Goal: Task Accomplishment & Management: Manage account settings

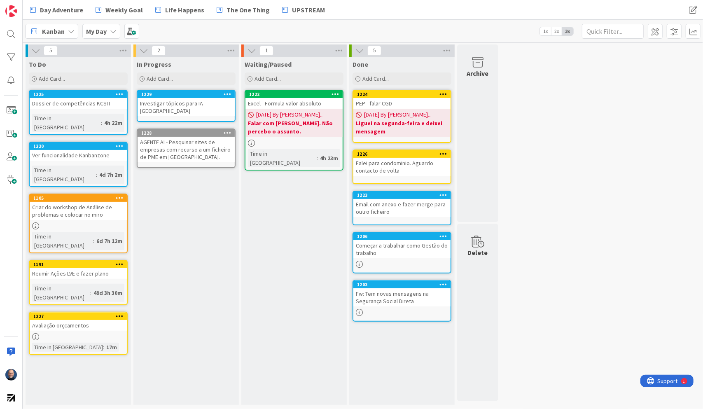
click at [412, 117] on span "[DATE] By [PERSON_NAME]..." at bounding box center [398, 114] width 68 height 9
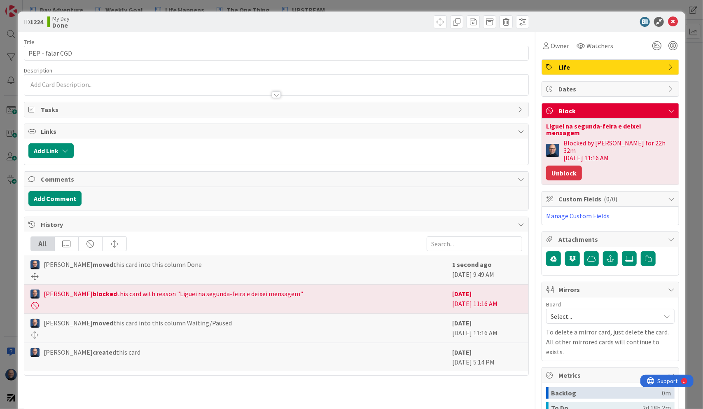
click at [567, 165] on button "Unblock" at bounding box center [564, 172] width 36 height 15
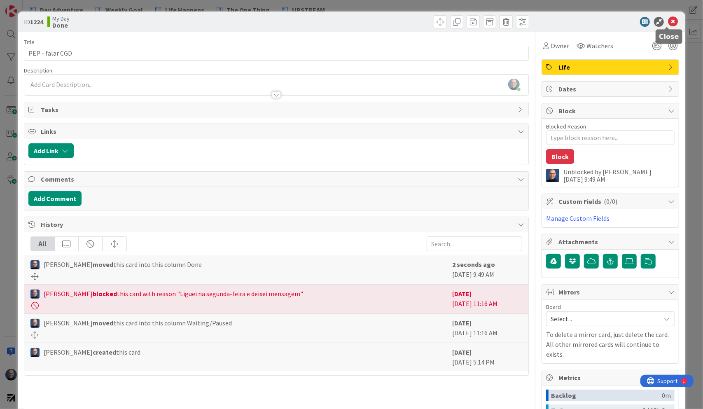
click at [668, 23] on icon at bounding box center [673, 22] width 10 height 10
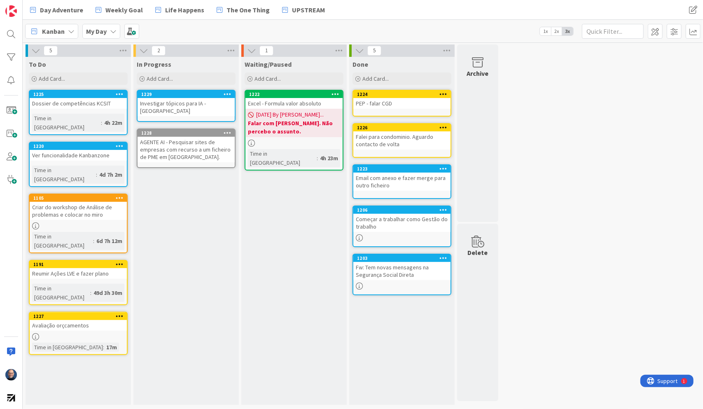
click at [185, 98] on div "Investigar tópicos para IA - [GEOGRAPHIC_DATA]" at bounding box center [185, 107] width 97 height 18
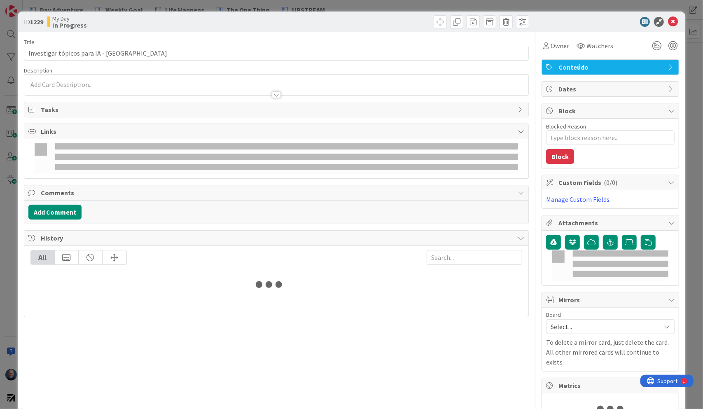
type textarea "x"
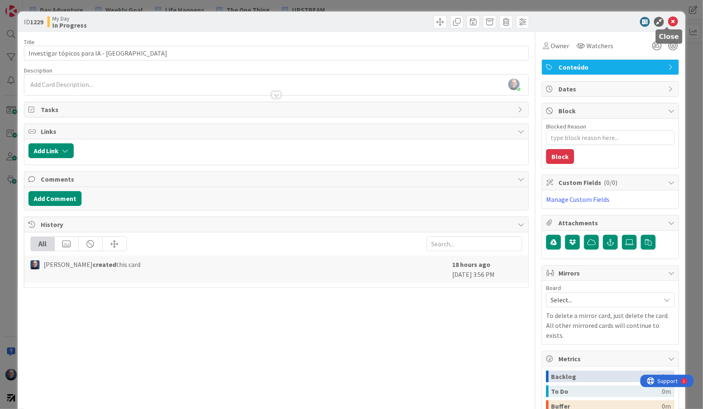
click at [668, 21] on icon at bounding box center [673, 22] width 10 height 10
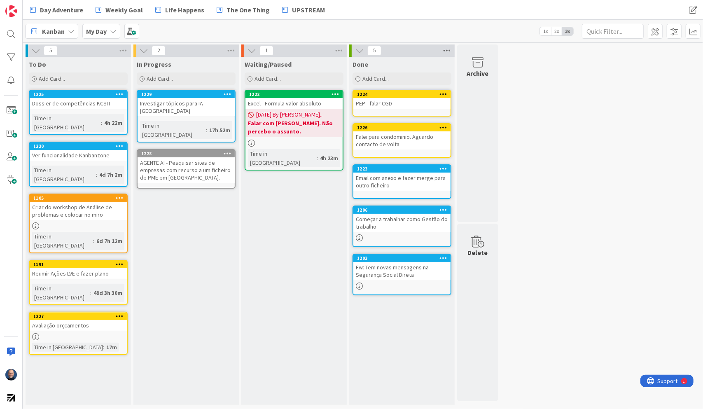
click at [444, 50] on icon at bounding box center [446, 50] width 11 height 12
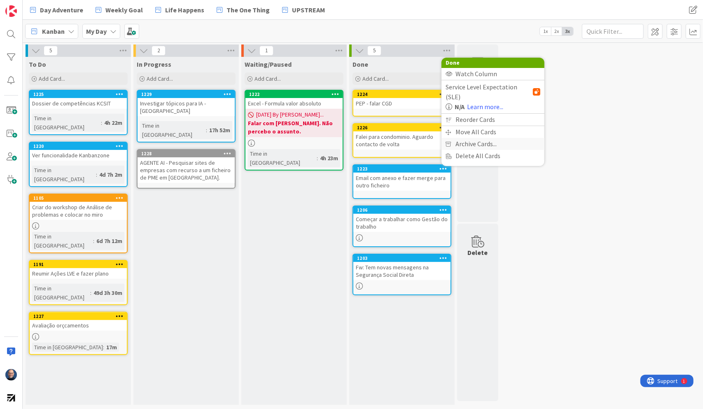
click at [474, 138] on span "Archive Cards..." at bounding box center [475, 144] width 41 height 12
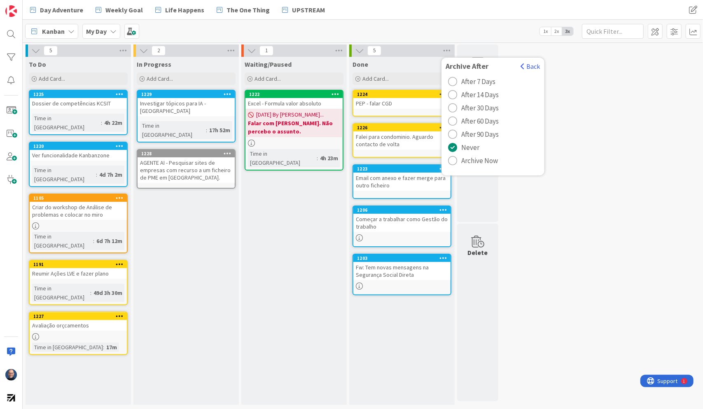
click at [471, 162] on span "Archive Now" at bounding box center [479, 160] width 37 height 12
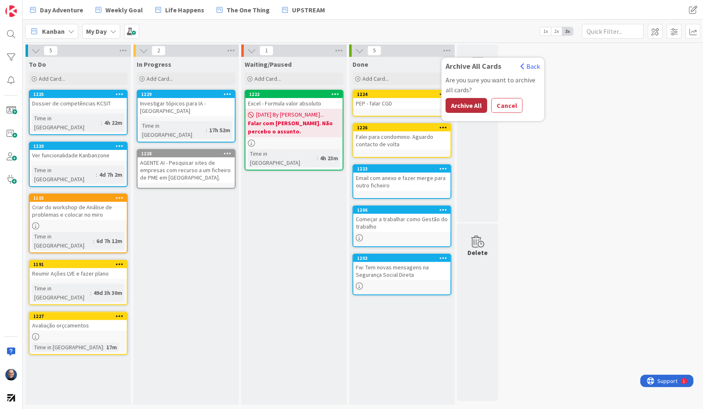
click at [471, 103] on button "Archive All" at bounding box center [466, 105] width 42 height 15
click at [450, 49] on icon at bounding box center [446, 50] width 11 height 12
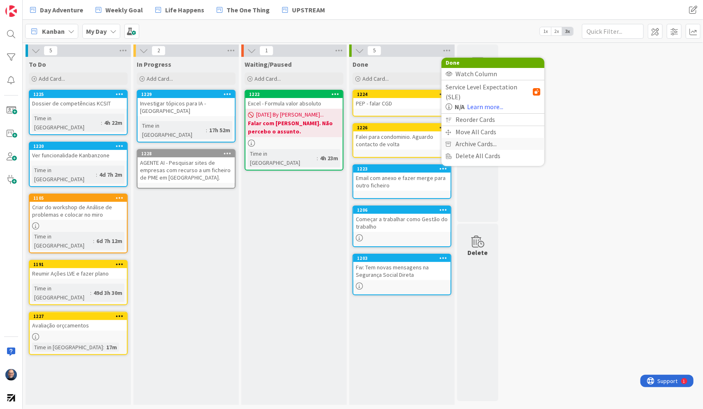
click at [473, 138] on span "Archive Cards..." at bounding box center [475, 144] width 41 height 12
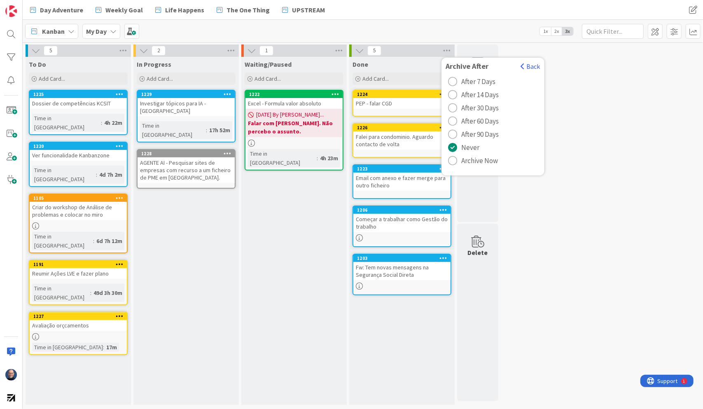
click at [457, 159] on div "radio" at bounding box center [452, 160] width 9 height 9
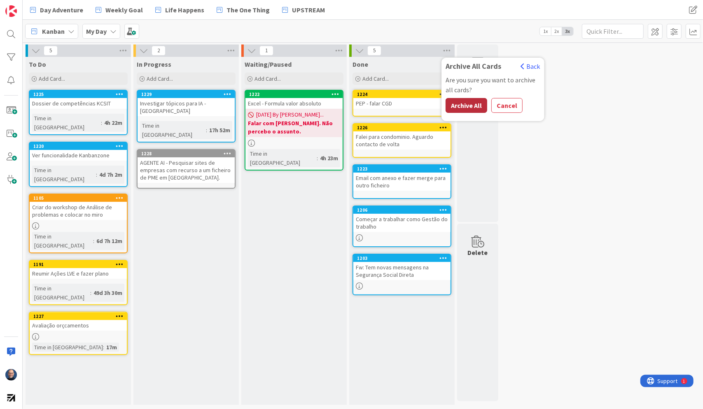
click at [469, 106] on button "Archive All" at bounding box center [466, 105] width 42 height 15
click at [384, 79] on span "Add Card..." at bounding box center [375, 78] width 26 height 7
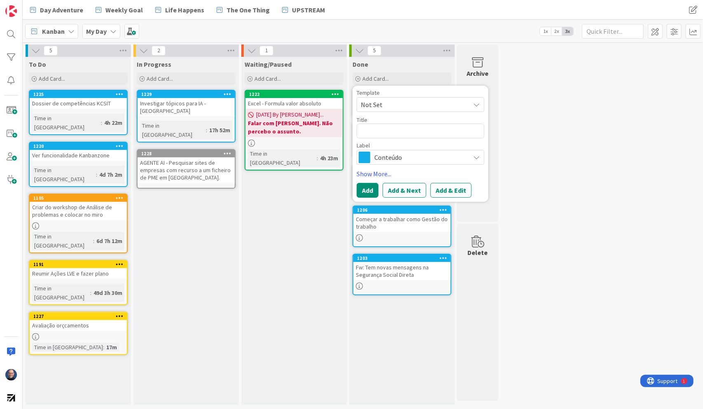
click at [390, 58] on div "Done" at bounding box center [401, 63] width 105 height 12
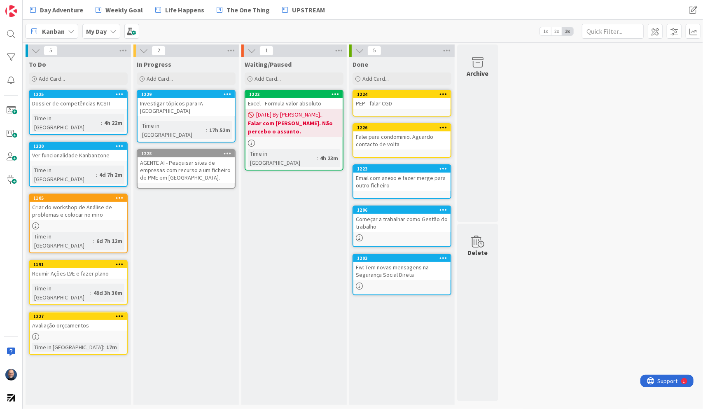
click at [398, 310] on div "Done Add Card... Template Not Set Title 0 / 128 Label Conteúdo Show More... Add…" at bounding box center [401, 231] width 105 height 348
click at [7, 7] on img at bounding box center [11, 11] width 12 height 12
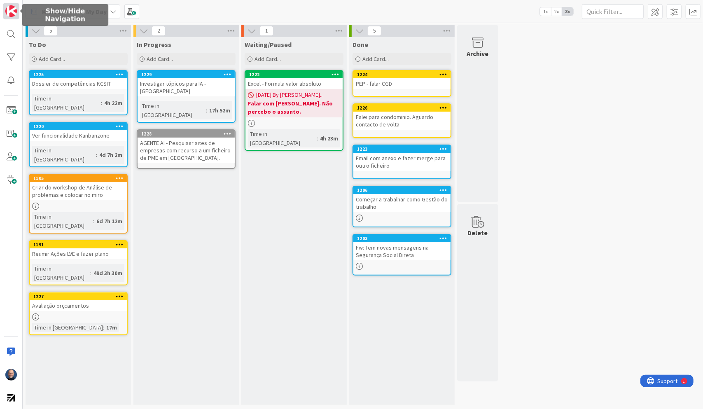
click at [7, 7] on img at bounding box center [11, 11] width 12 height 12
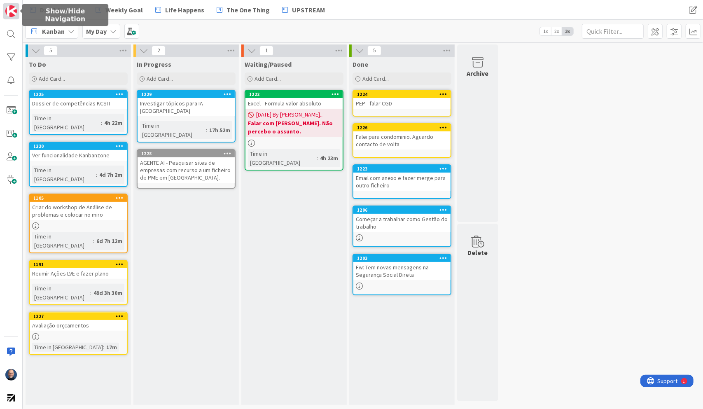
click at [7, 7] on img at bounding box center [11, 11] width 12 height 12
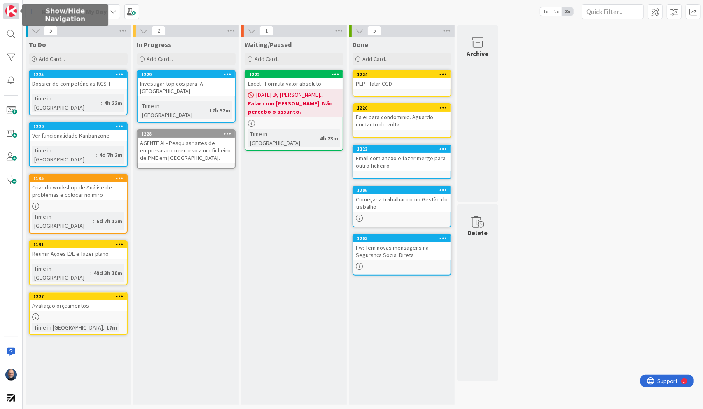
click at [7, 7] on img at bounding box center [11, 11] width 12 height 12
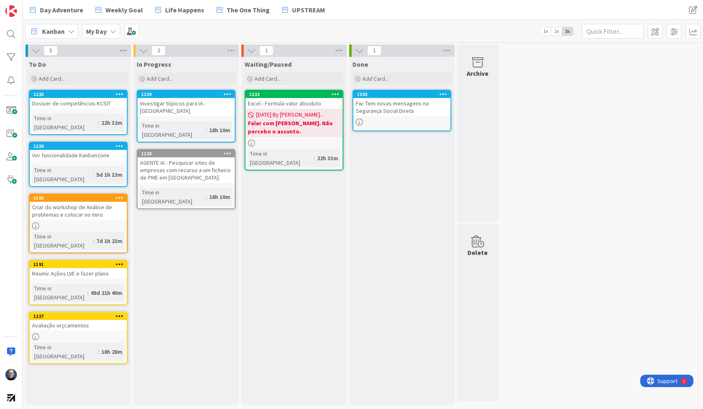
click at [442, 92] on icon at bounding box center [443, 94] width 8 height 6
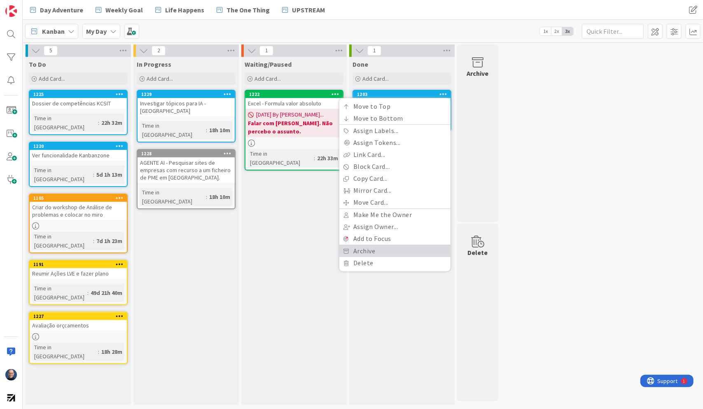
click at [414, 249] on link "Archive" at bounding box center [394, 251] width 111 height 12
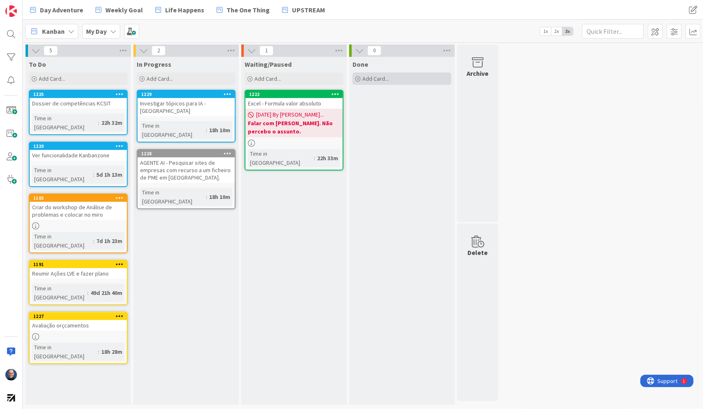
click at [399, 77] on div "Add Card..." at bounding box center [401, 78] width 99 height 12
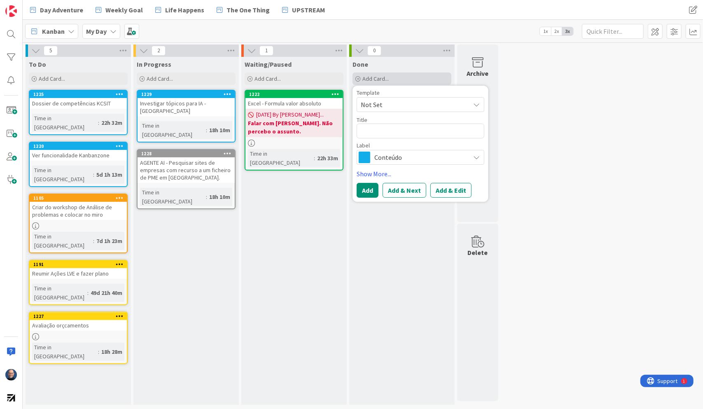
type textarea "x"
type textarea "R"
type textarea "x"
type textarea "Re"
type textarea "x"
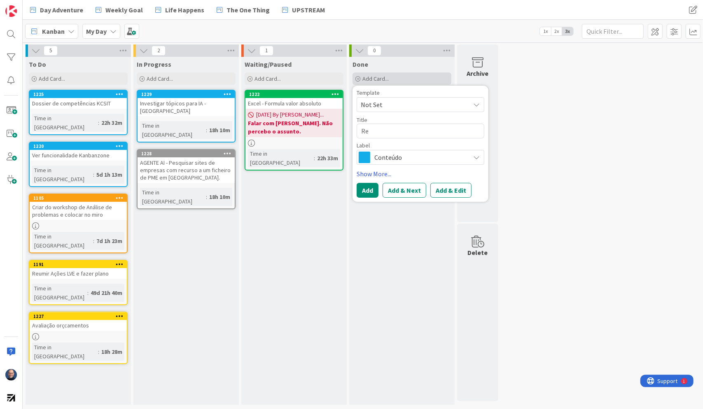
type textarea "Res"
type textarea "x"
type textarea "Resu"
type textarea "x"
type textarea "Resum"
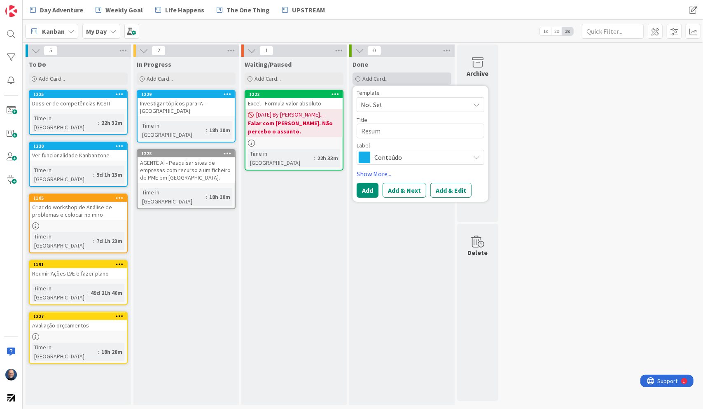
type textarea "x"
type textarea "Resumi"
type textarea "x"
type textarea "Resumir"
type textarea "x"
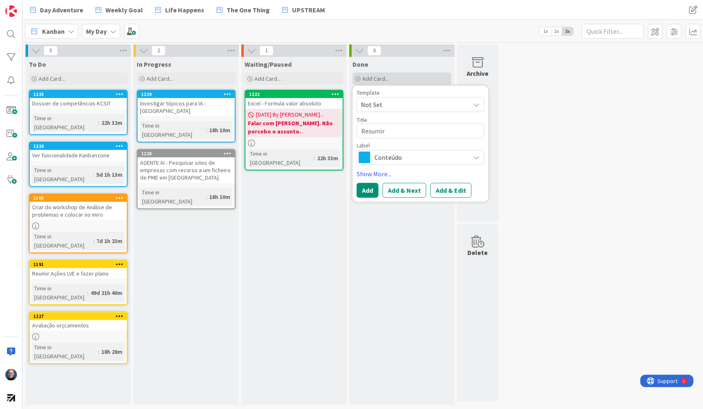
type textarea "Resumir"
type textarea "x"
type textarea "Resumir d"
type textarea "x"
type textarea "Resumir da"
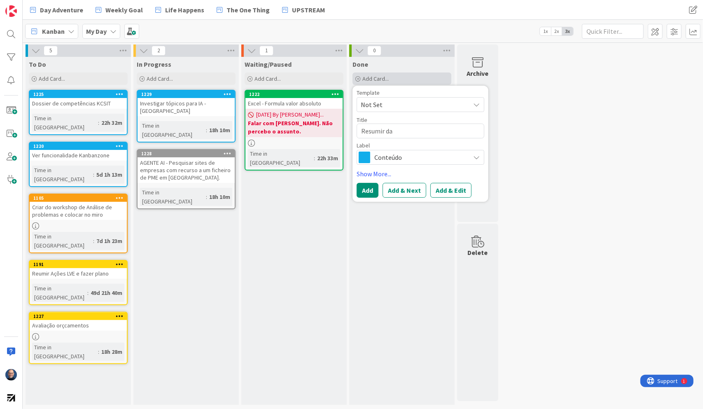
type textarea "x"
type textarea "Resumir dat"
type textarea "x"
type textarea "Resumir da"
type textarea "x"
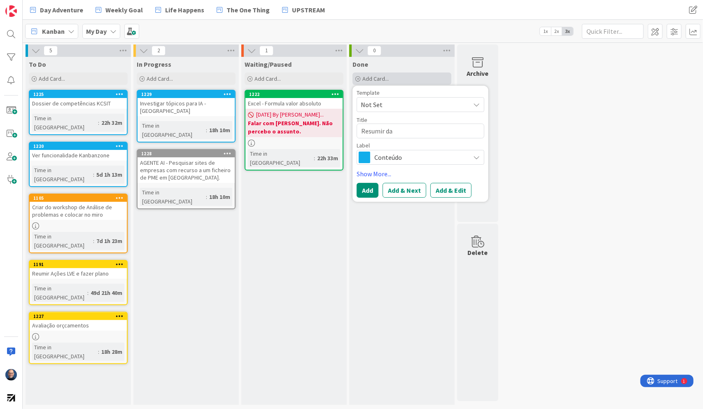
type textarea "Resumir d"
type textarea "x"
type textarea "Resumir"
type textarea "x"
type textarea "Resumir"
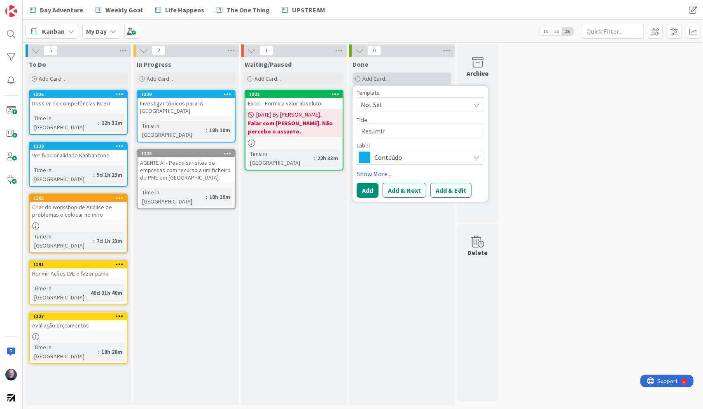
type textarea "x"
type textarea "Resumi"
type textarea "x"
type textarea "Resum"
type textarea "x"
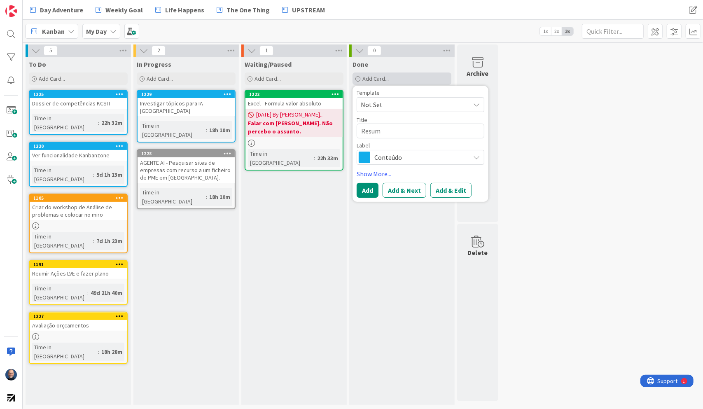
type textarea "Resu"
type textarea "x"
type textarea "Res"
type textarea "x"
type textarea "Re"
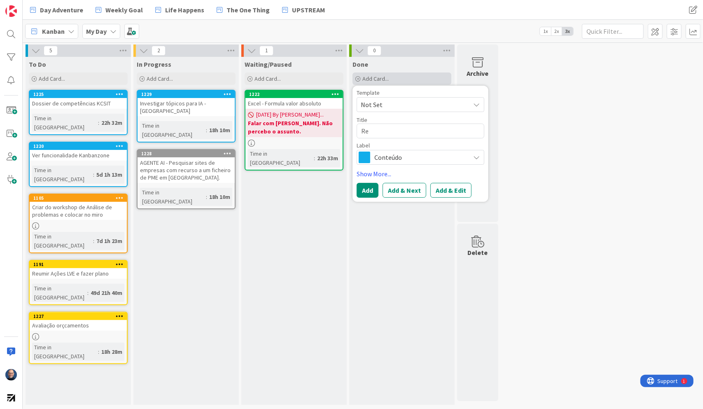
type textarea "x"
type textarea "R"
type textarea "x"
type textarea "A"
type textarea "x"
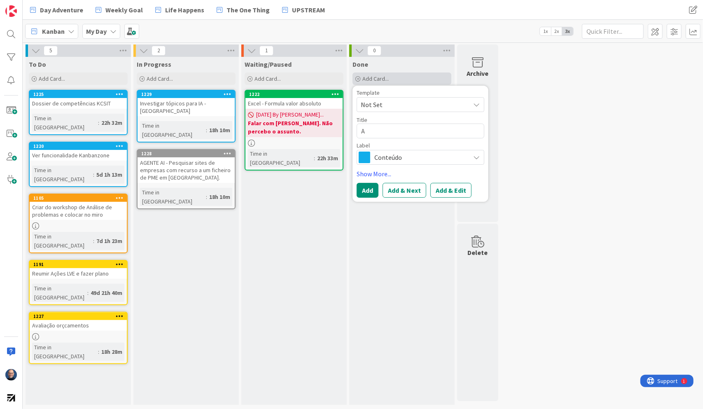
type textarea "Ar"
type textarea "x"
type textarea "Arr"
type textarea "x"
type textarea "Arru"
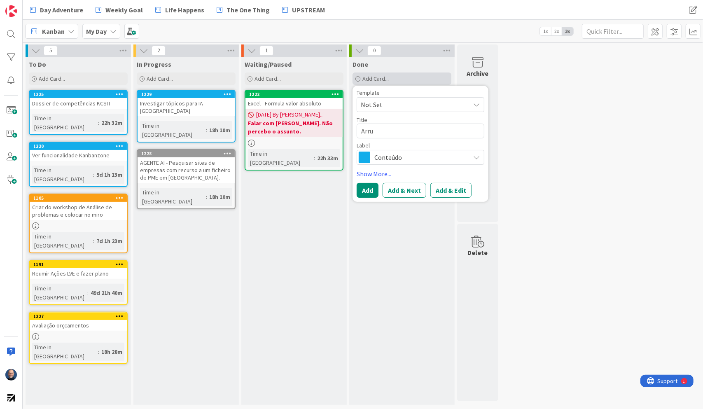
type textarea "x"
type textarea "Arrum"
type textarea "x"
type textarea "Arruma"
type textarea "x"
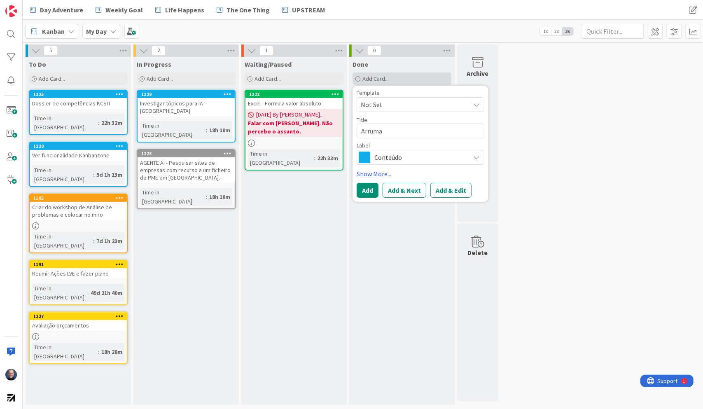
type textarea "Arrumar"
type textarea "x"
type textarea "Arrumar"
type textarea "x"
type textarea "Arrumar c"
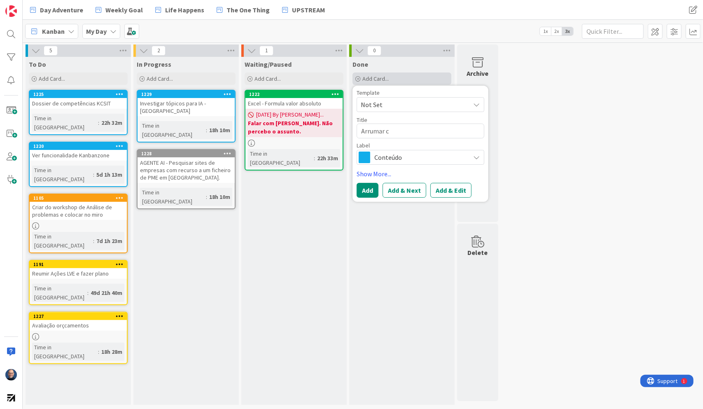
type textarea "x"
type textarea "Arrumar ca"
type textarea "x"
type textarea "Arrumar cae"
type textarea "x"
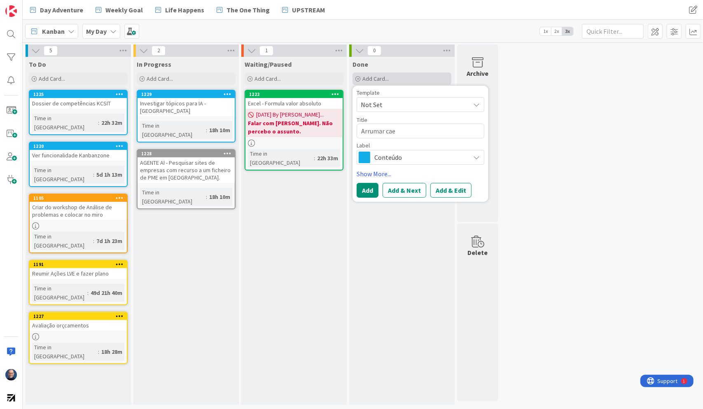
type textarea "Arrumar caen"
type textarea "x"
type textarea "Arrumar caend"
type textarea "x"
type textarea "Arrumar caen"
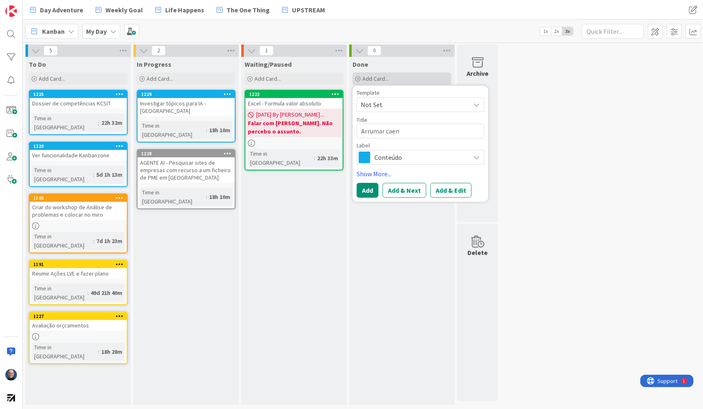
type textarea "x"
type textarea "Arrumar cae"
type textarea "x"
type textarea "Arrumar ca"
type textarea "x"
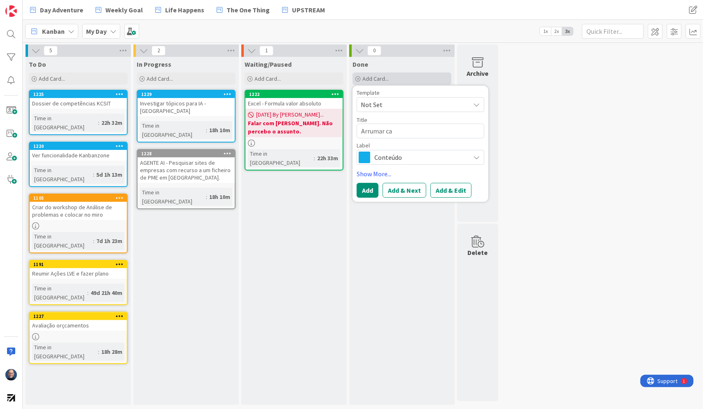
type textarea "Arrumar cal"
type textarea "x"
type textarea "Arrumar cale"
type textarea "x"
type textarea "Arrumar calen"
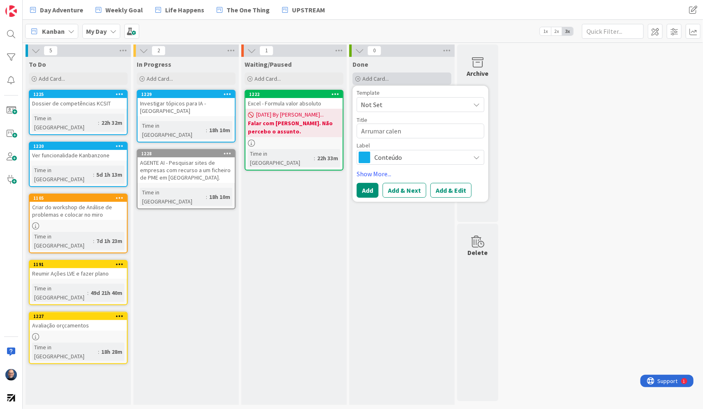
type textarea "x"
type textarea "Arrumar calend"
type textarea "x"
type textarea "Arrumar calendá"
type textarea "x"
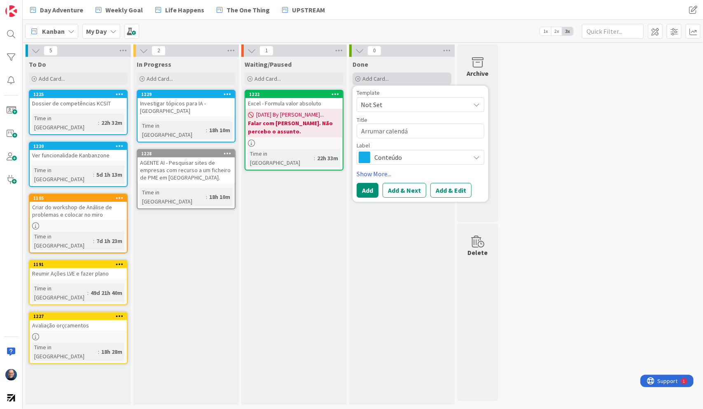
type textarea "Arrumar calendár"
type textarea "x"
type textarea "Arrumar calendári"
type textarea "x"
type textarea "Arrumar calendário"
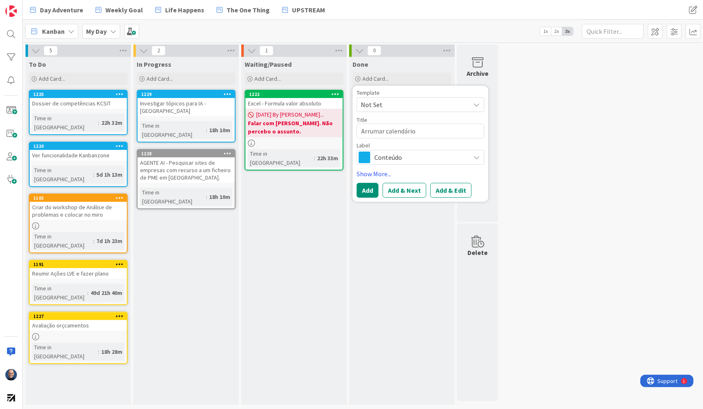
click at [387, 156] on span "Conteúdo" at bounding box center [419, 157] width 91 height 12
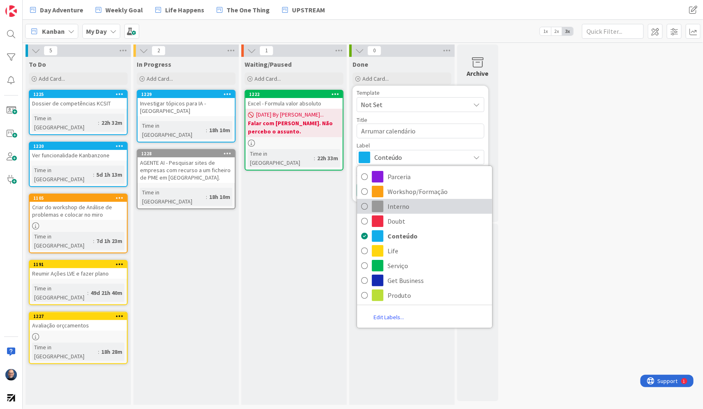
drag, startPoint x: 415, startPoint y: 202, endPoint x: 407, endPoint y: 202, distance: 8.7
click at [416, 202] on span "Interno" at bounding box center [437, 206] width 100 height 12
type textarea "x"
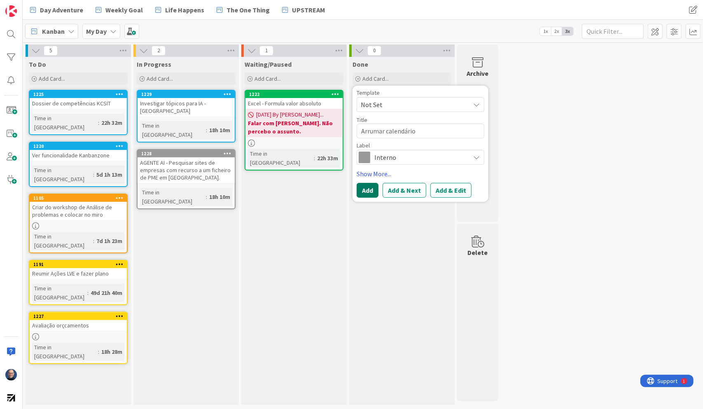
click at [368, 185] on button "Add" at bounding box center [367, 190] width 22 height 15
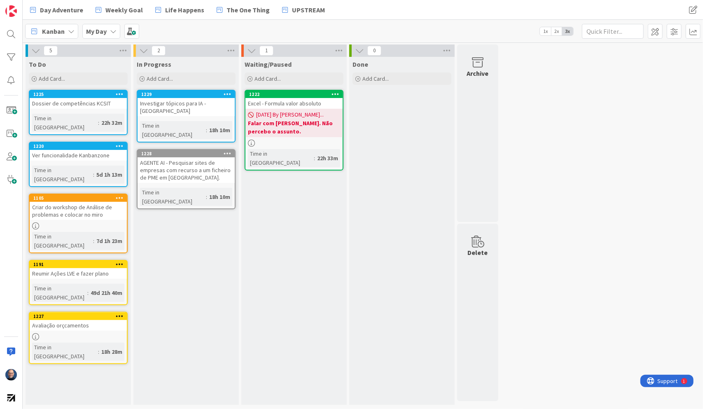
drag, startPoint x: 579, startPoint y: 136, endPoint x: 600, endPoint y: 218, distance: 85.0
click at [600, 218] on div "5 To Do Add Card... 1225 Dossier de competências KCSIT Time in [GEOGRAPHIC_DATA…" at bounding box center [362, 226] width 677 height 364
click at [419, 76] on div "Add Card..." at bounding box center [401, 78] width 99 height 12
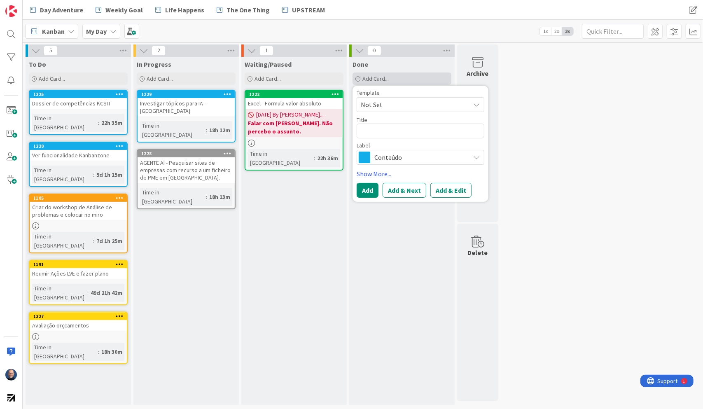
type textarea "x"
type textarea "a"
type textarea "x"
type textarea "ar"
type textarea "x"
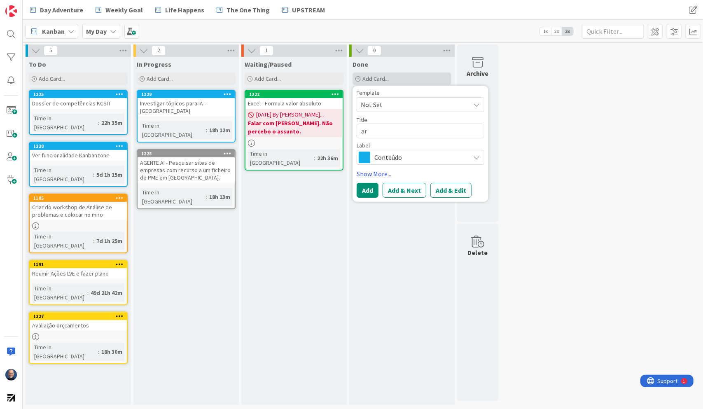
type textarea "arr"
type textarea "x"
type textarea "arru"
type textarea "x"
type textarea "arrum"
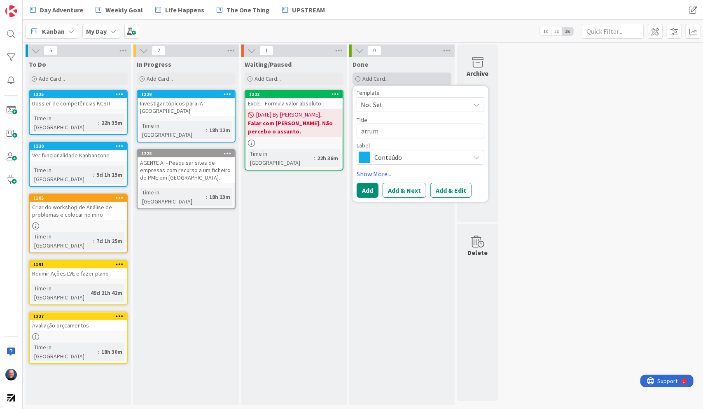
type textarea "x"
type textarea "arruma"
type textarea "x"
type textarea "arrumar"
type textarea "x"
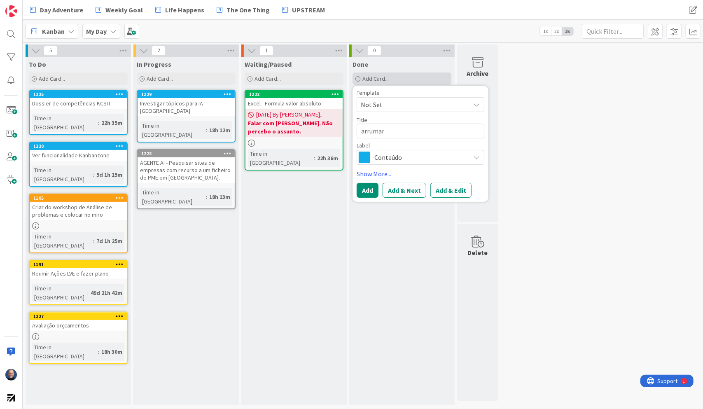
type textarea "arrumar"
type textarea "x"
type textarea "arrumar c"
type textarea "x"
type textarea "arrumar ca"
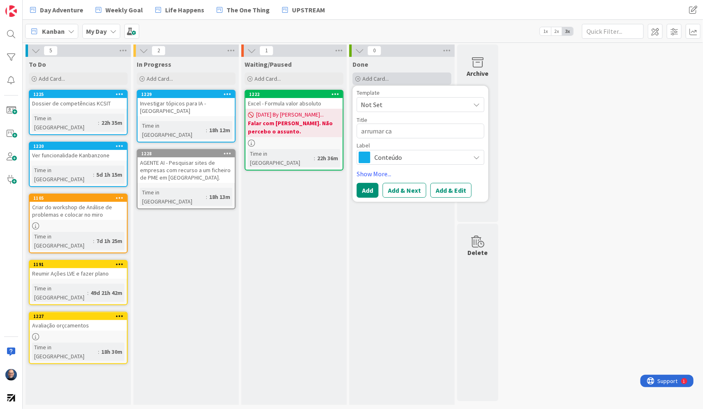
type textarea "x"
type textarea "arrumar cal"
type textarea "x"
type textarea "arrumar calen"
type textarea "x"
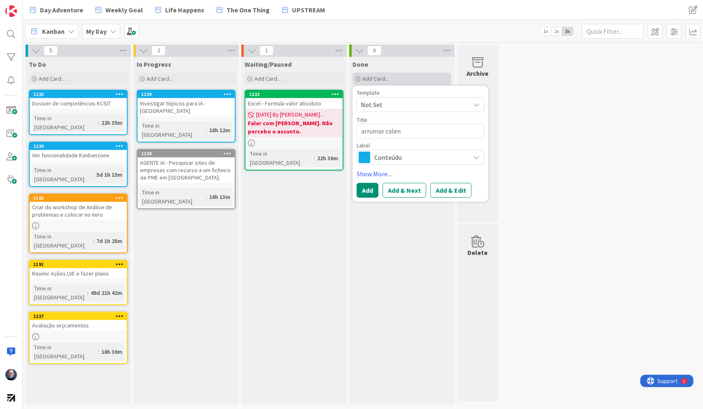
type textarea "arrumar calend"
type textarea "x"
type textarea "arrumar calendá"
type textarea "x"
type textarea "arrumar calendár"
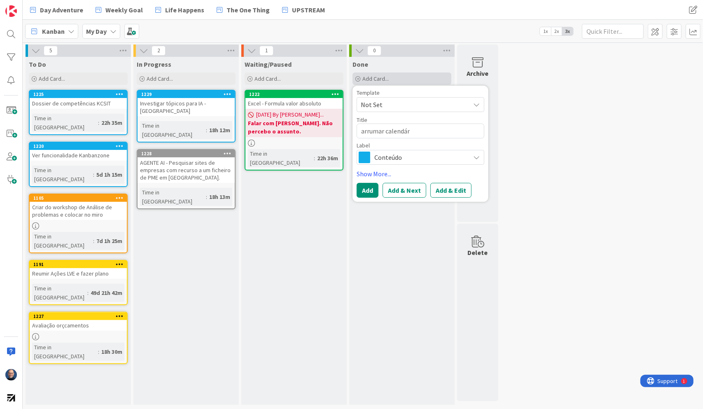
type textarea "x"
type textarea "arrumar calendáro"
type textarea "x"
type textarea "arrumar calendár"
type textarea "x"
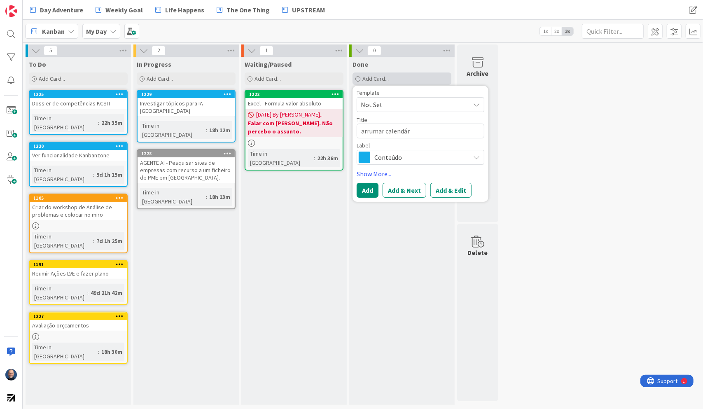
type textarea "arrumar calendári"
type textarea "x"
type textarea "arrumar calendário"
click at [417, 157] on span "Conteúdo" at bounding box center [419, 157] width 91 height 12
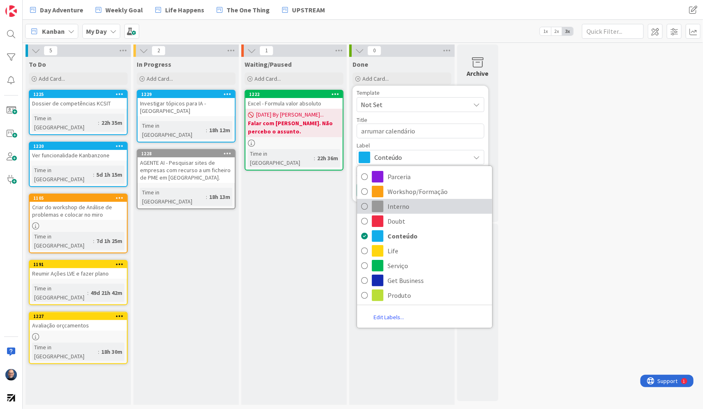
click at [397, 203] on span "Interno" at bounding box center [437, 206] width 100 height 12
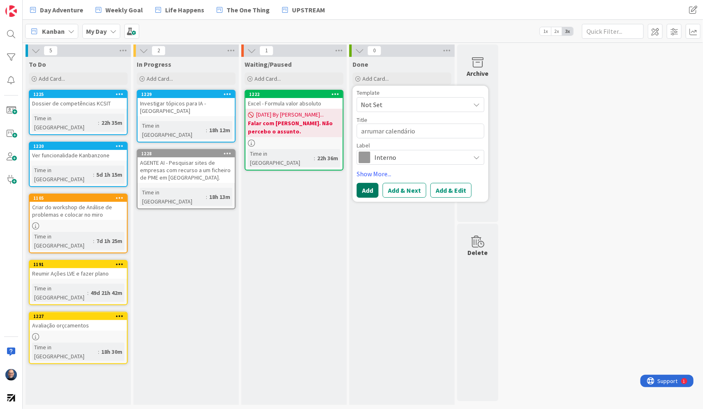
drag, startPoint x: 366, startPoint y: 193, endPoint x: 377, endPoint y: 200, distance: 13.9
click at [366, 192] on button "Add" at bounding box center [367, 190] width 22 height 15
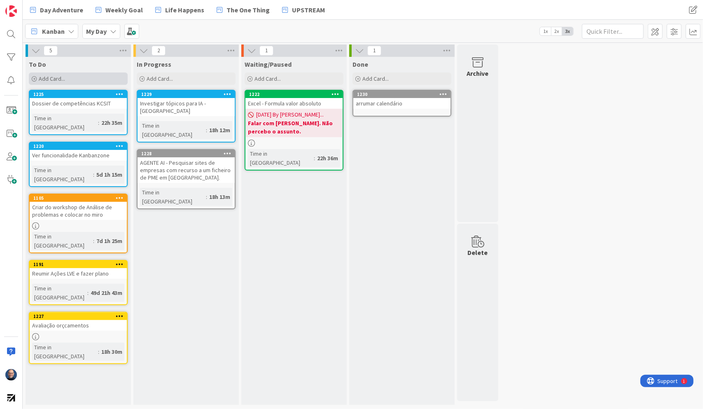
click at [68, 77] on div "Add Card..." at bounding box center [78, 78] width 99 height 12
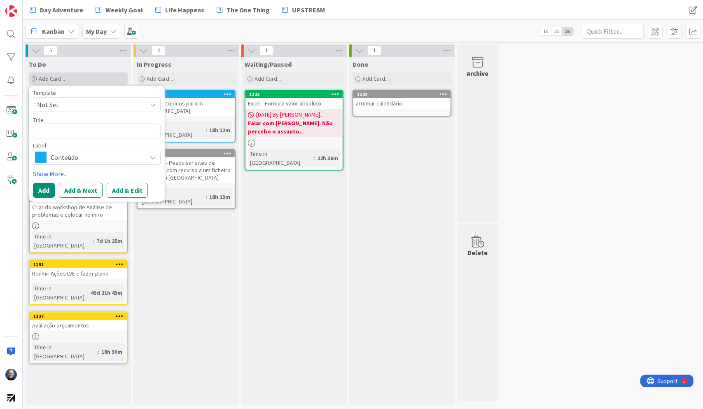
type textarea "x"
type textarea "A"
type textarea "x"
type textarea "Av"
type textarea "x"
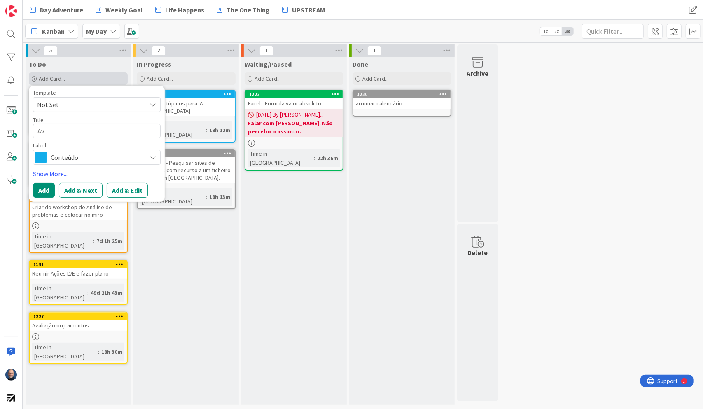
type textarea "Ava"
type textarea "x"
type textarea "Aval"
type textarea "x"
type textarea "Avali"
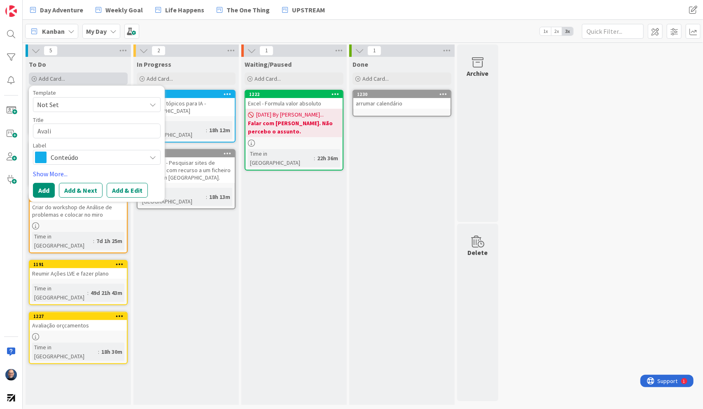
type textarea "x"
type textarea "Avalia"
type textarea "x"
type textarea "Avaliar"
type textarea "x"
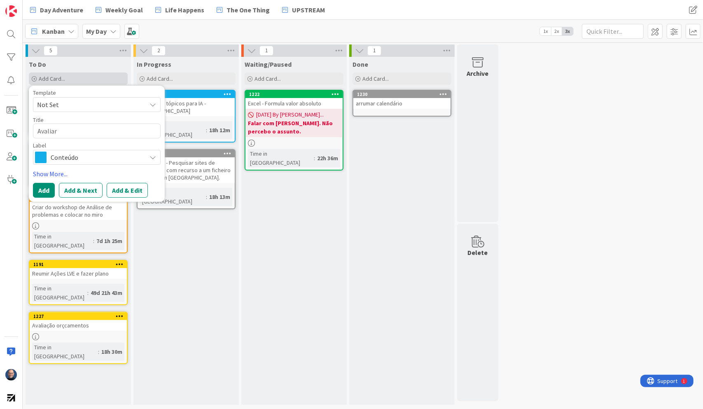
type textarea "Avaliar"
type textarea "x"
type textarea "Avaliar e"
type textarea "x"
type textarea "Avaliar em"
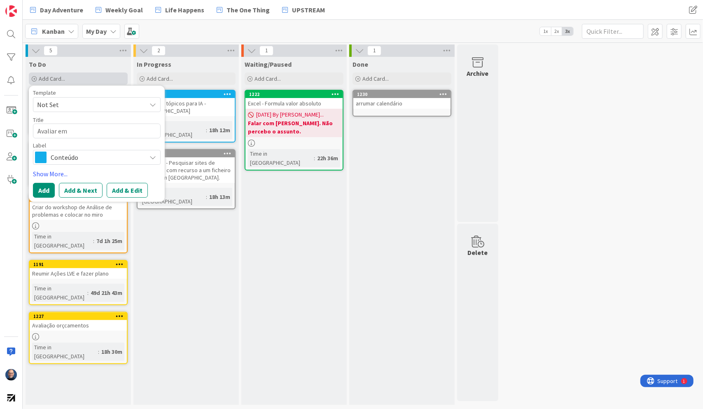
type textarea "x"
type textarea "Avaliar ema"
type textarea "x"
type textarea "Avaliar emai"
type textarea "x"
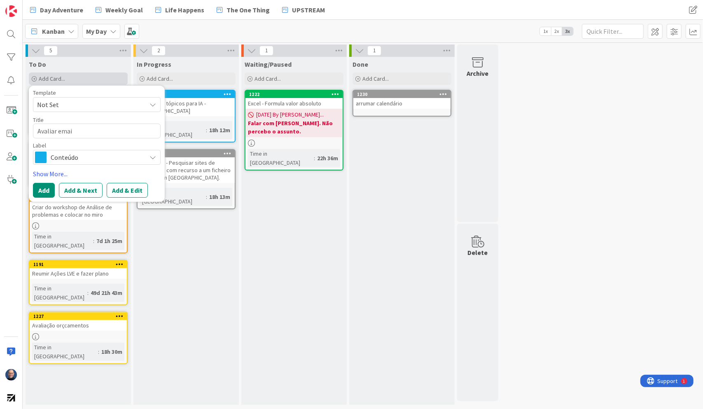
type textarea "Avaliar email"
type textarea "x"
type textarea "Avaliar email"
type textarea "x"
type textarea "Avaliar email d"
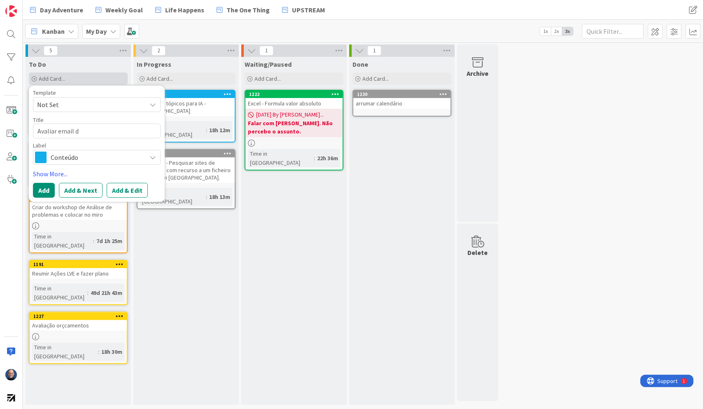
type textarea "x"
type textarea "Avaliar email da"
type textarea "x"
type textarea "Avaliar email da"
type textarea "x"
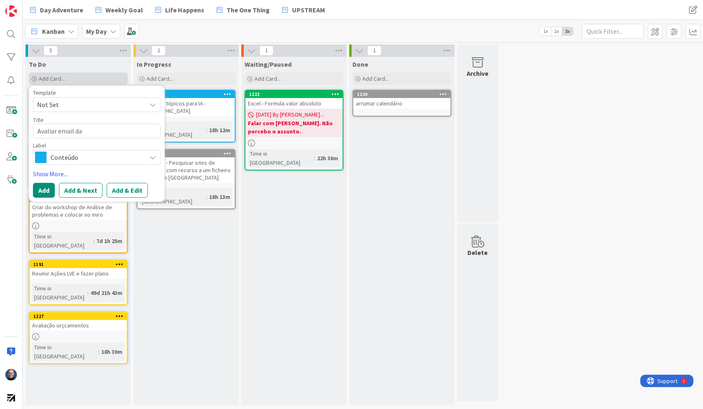
type textarea "Avaliar email da I"
type textarea "x"
type textarea "Avaliar email da Ia"
type textarea "x"
type textarea "Avaliar email da Iap"
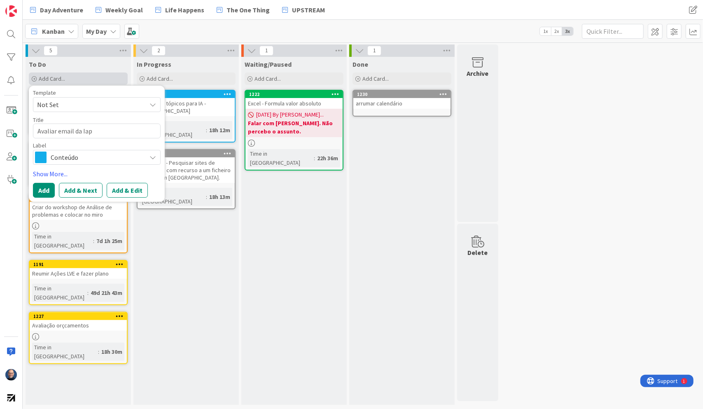
type textarea "x"
type textarea "Avaliar email da Iapm"
type textarea "x"
type textarea "Avaliar email da Iapme"
type textarea "x"
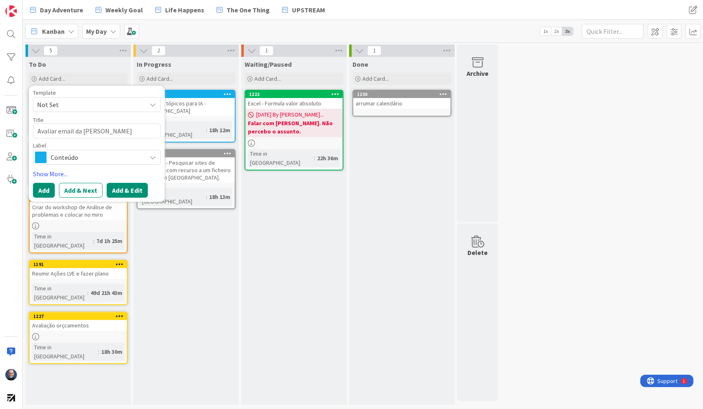
type textarea "Avaliar email da Iapmei"
click at [123, 194] on button "Add & Edit" at bounding box center [127, 190] width 41 height 15
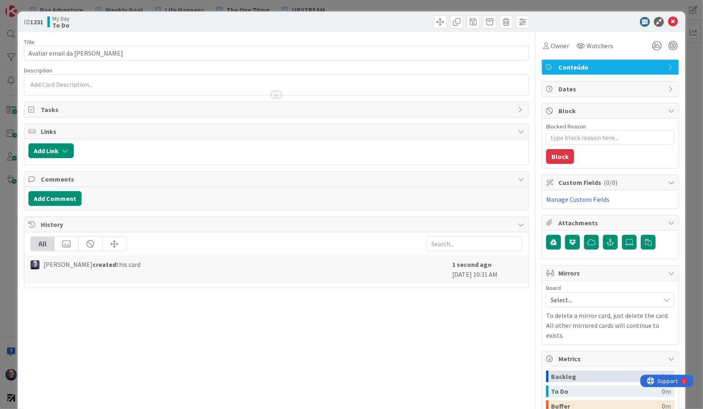
click at [273, 94] on div at bounding box center [276, 94] width 9 height 7
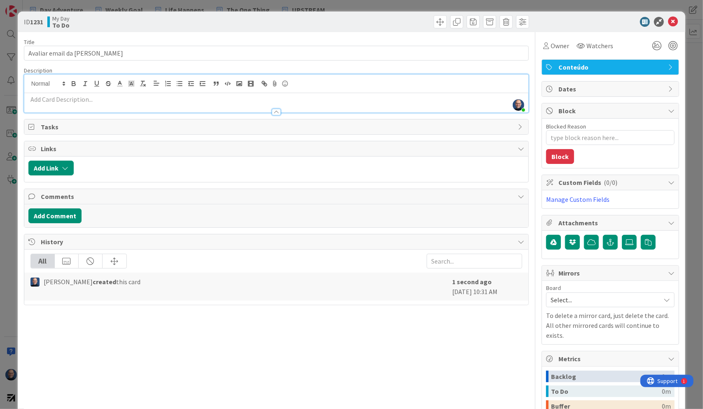
click at [186, 101] on p at bounding box center [276, 99] width 496 height 9
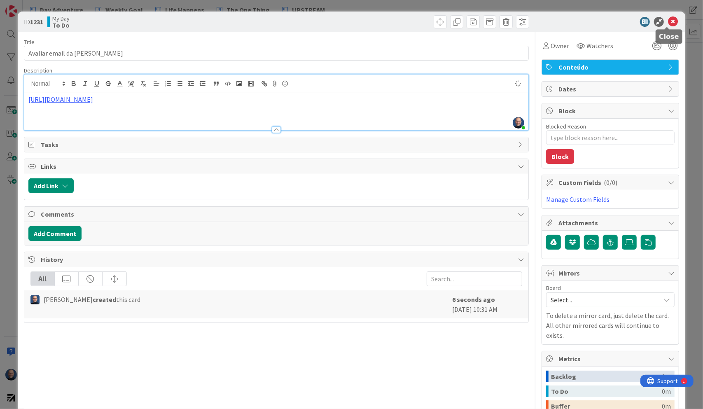
drag, startPoint x: 664, startPoint y: 21, endPoint x: 655, endPoint y: 21, distance: 9.1
click at [668, 21] on icon at bounding box center [673, 22] width 10 height 10
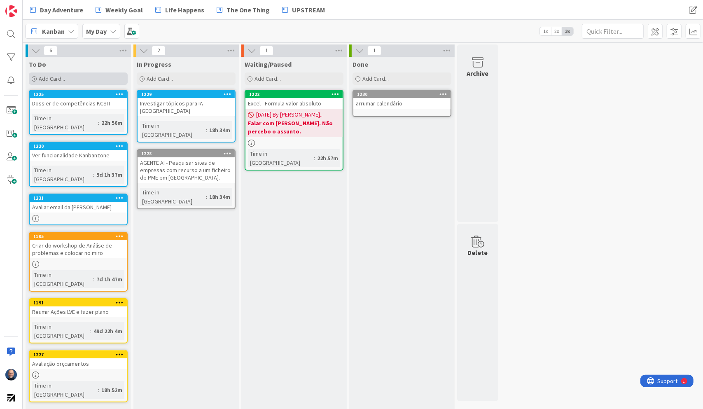
click at [67, 79] on div "Add Card..." at bounding box center [78, 78] width 99 height 12
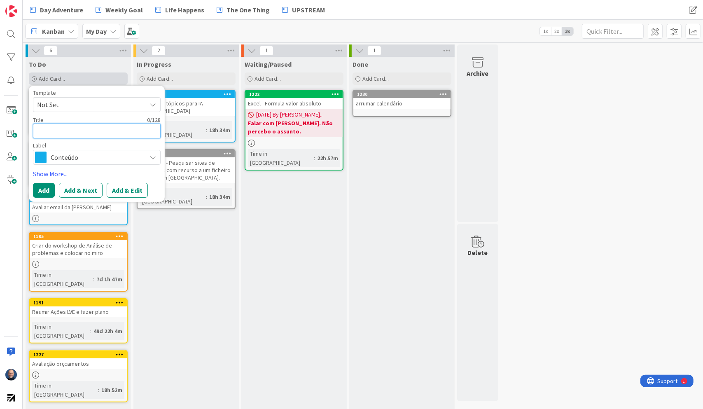
type textarea "x"
type textarea "V"
type textarea "x"
type textarea "Ve"
type textarea "x"
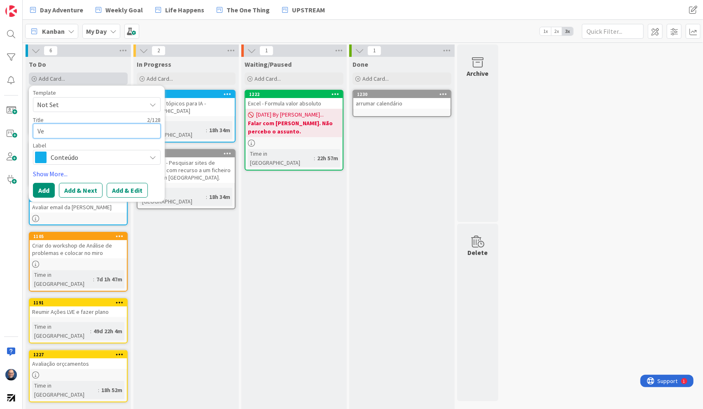
type textarea "Ver"
type textarea "x"
type textarea "Ver"
type textarea "x"
type textarea "Ver o"
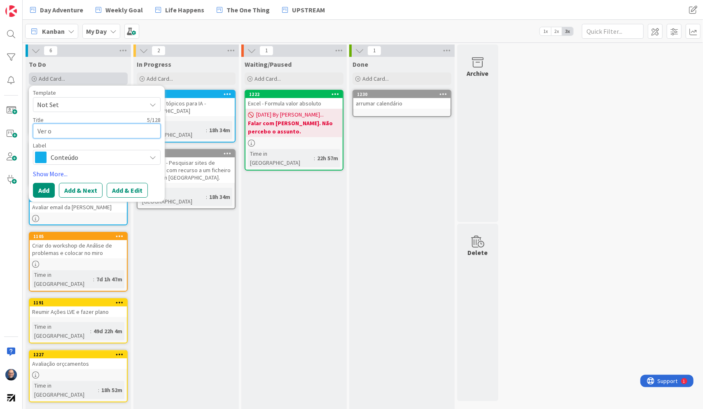
type textarea "x"
type textarea "Ver or"
type textarea "x"
type textarea "Ver orç"
type textarea "x"
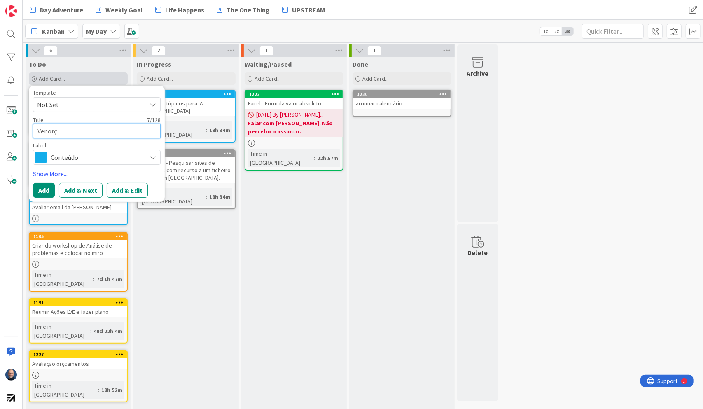
type textarea "Ver orça"
type textarea "x"
type textarea "Ver orçam"
type textarea "x"
type textarea "Ver orçamn"
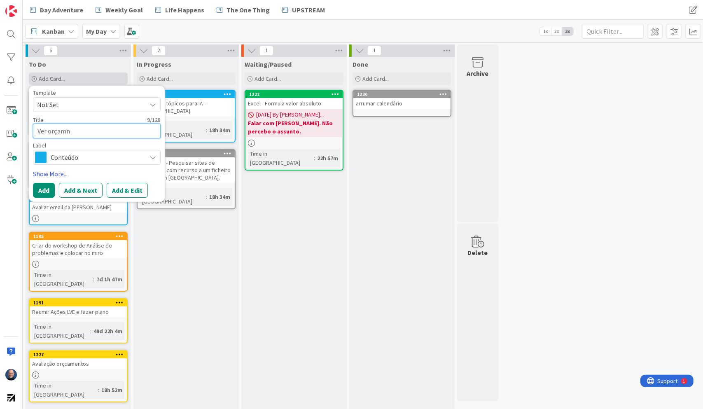
type textarea "x"
type textarea "Ver orçamne"
type textarea "x"
type textarea "Ver orçamnet"
type textarea "x"
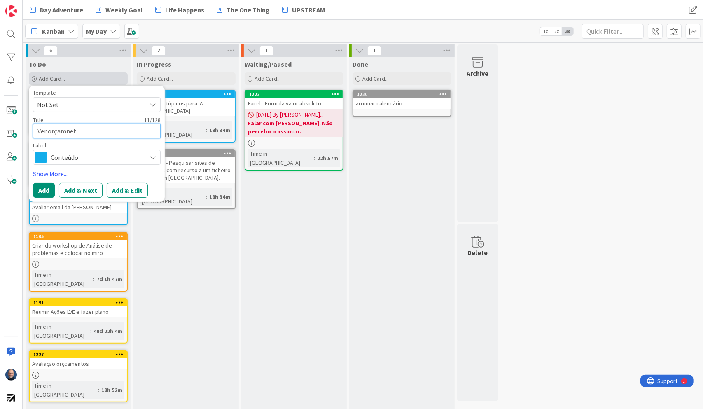
type textarea "Ver orçamneto"
type textarea "x"
type textarea "Ver orçamneto"
type textarea "x"
type textarea "Ver orçamneto"
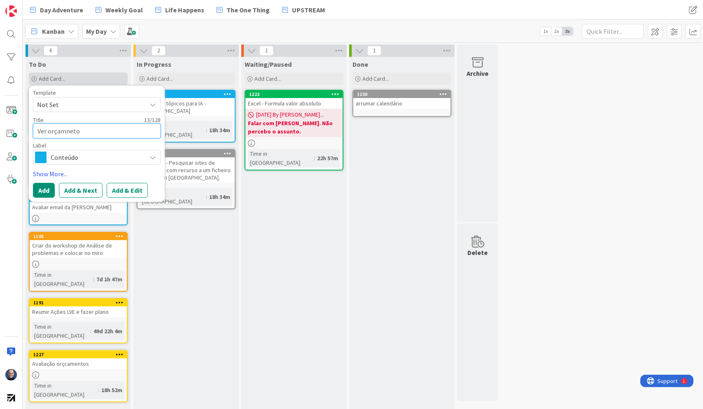
type textarea "x"
type textarea "Ver orçamnet"
type textarea "x"
type textarea "Ver orçamne"
type textarea "x"
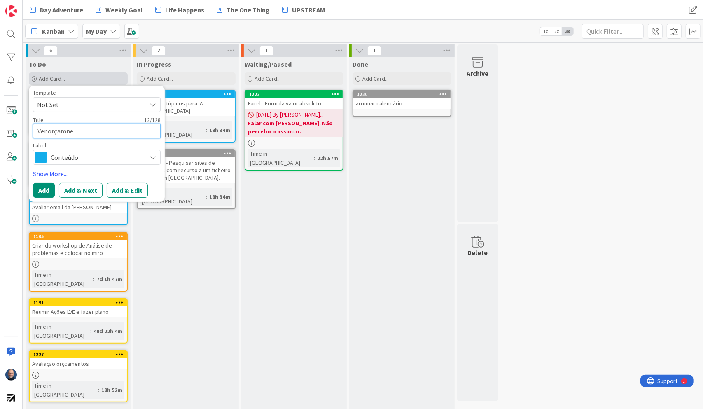
type textarea "Ver orçamn"
type textarea "x"
type textarea "Ver orçam"
type textarea "x"
type textarea "Ver orçame"
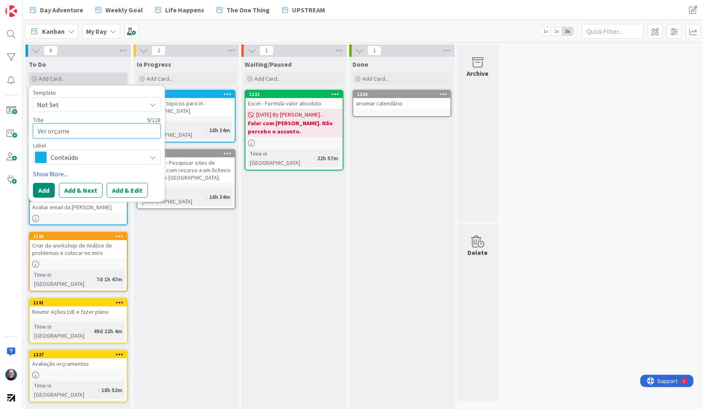
type textarea "x"
type textarea "Ver orçamen"
type textarea "x"
type textarea "Ver orçament"
type textarea "x"
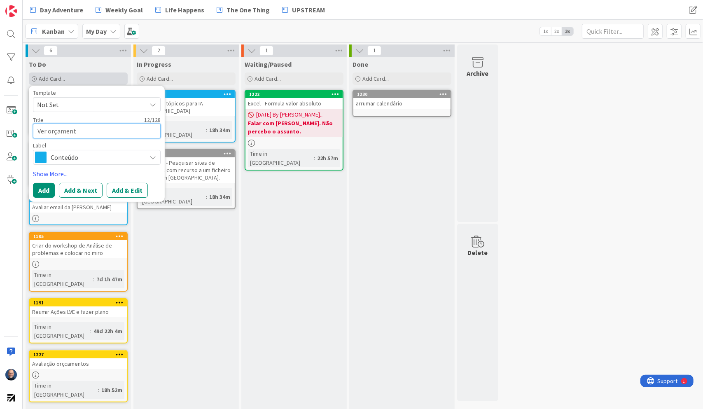
type textarea "Ver orçamento"
type textarea "x"
type textarea "Ver orçamento"
type textarea "x"
type textarea "Ver orçamento s"
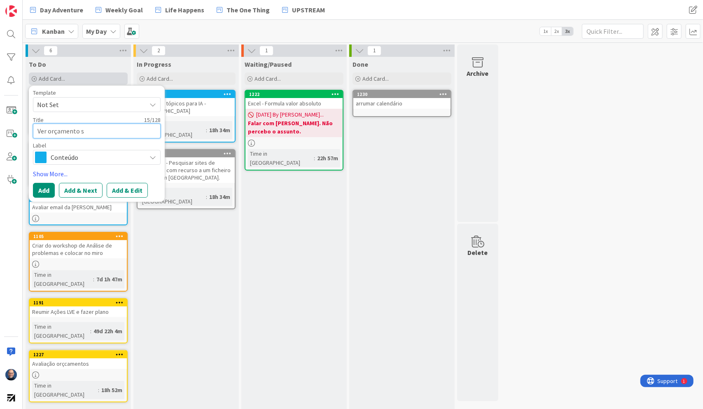
type textarea "x"
type textarea "Ver orçamento su"
type textarea "x"
type textarea "Ver orçamento s"
type textarea "x"
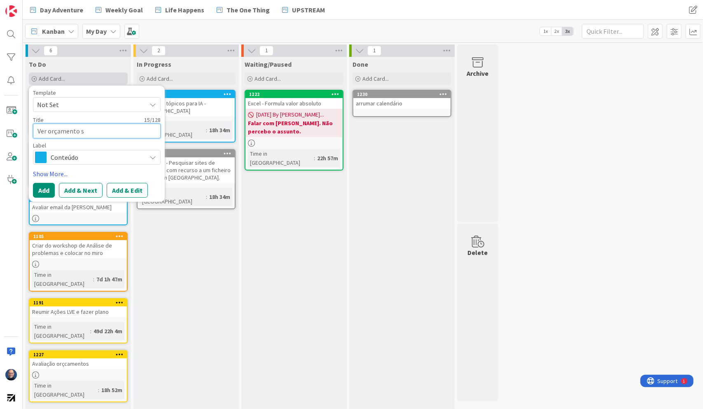
type textarea "Ver orçamento si"
type textarea "x"
type textarea "Ver orçamento sis"
type textarea "x"
type textarea "Ver orçamento sist"
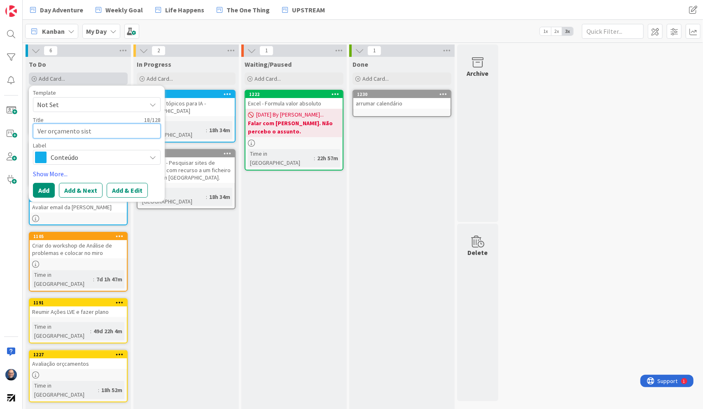
type textarea "x"
type textarea "Ver orçamento siste"
type textarea "x"
type textarea "Ver orçamento sistem"
type textarea "x"
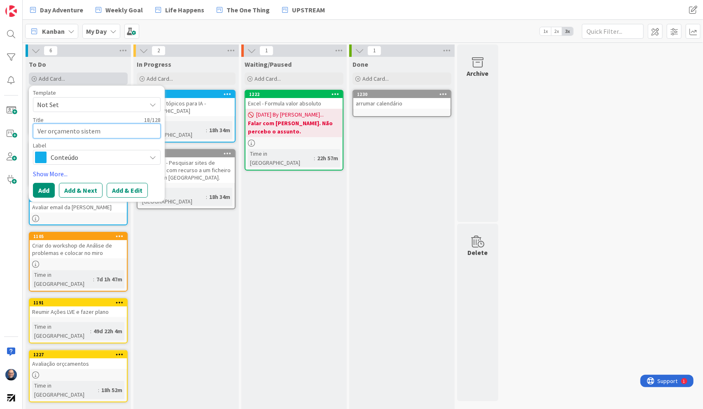
type textarea "Ver orçamento sistema"
type textarea "x"
type textarea "Ver orçamento sistema"
type textarea "x"
type textarea "Ver orçamento sistema i"
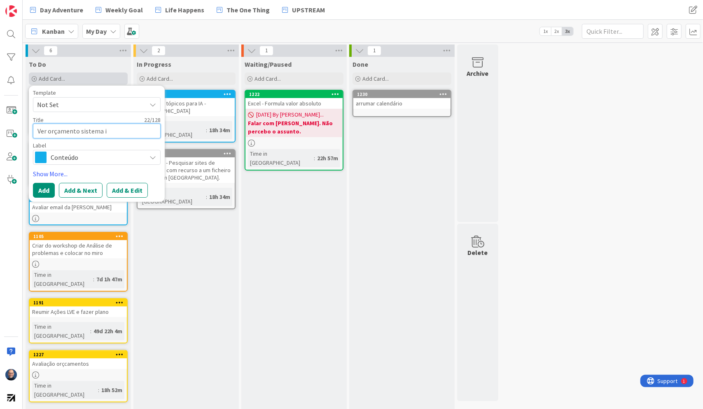
type textarea "x"
type textarea "Ver orçamento sistema in"
type textarea "x"
type textarea "Ver orçamento sistema inc"
type textarea "x"
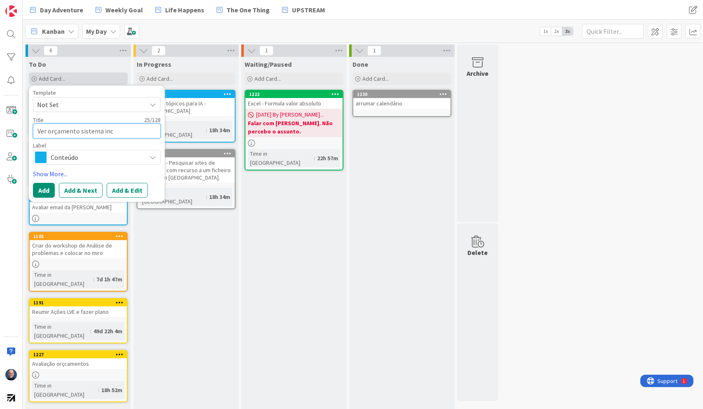
type textarea "Ver orçamento sistema incê"
type textarea "x"
type textarea "Ver orçamento sistema incên"
type textarea "x"
type textarea "Ver orçamento sistema incênd"
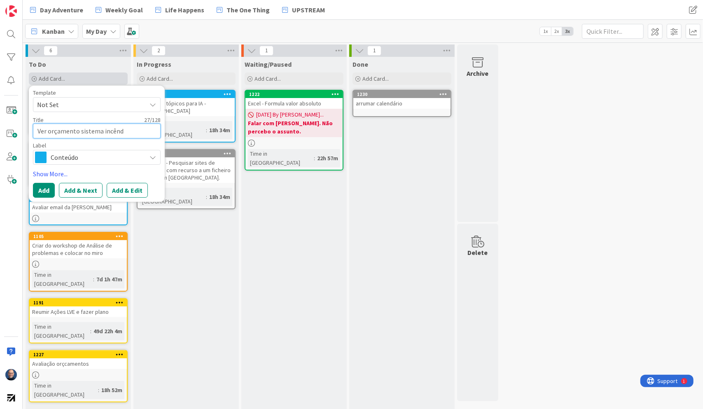
type textarea "x"
type textarea "Ver orçamento sistema incêndi"
type textarea "x"
type textarea "Ver orçamento sistema incêndio"
click at [112, 154] on span "Conteúdo" at bounding box center [96, 157] width 91 height 12
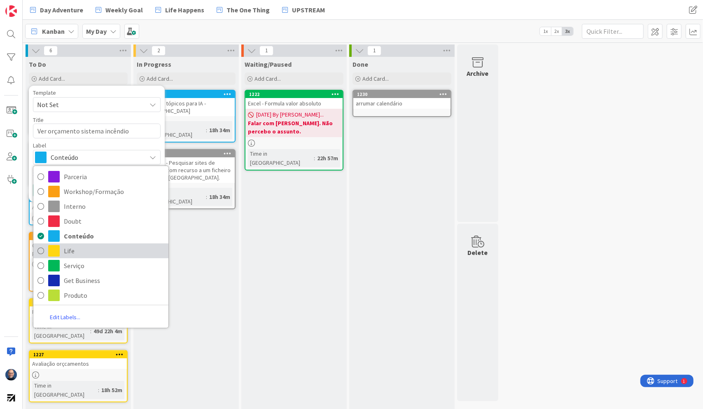
click at [93, 248] on span "Life" at bounding box center [114, 251] width 100 height 12
type textarea "x"
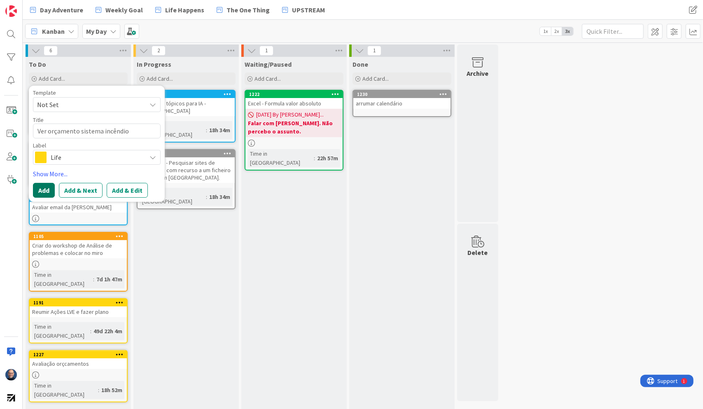
click at [47, 192] on button "Add" at bounding box center [44, 190] width 22 height 15
